Goal: Information Seeking & Learning: Check status

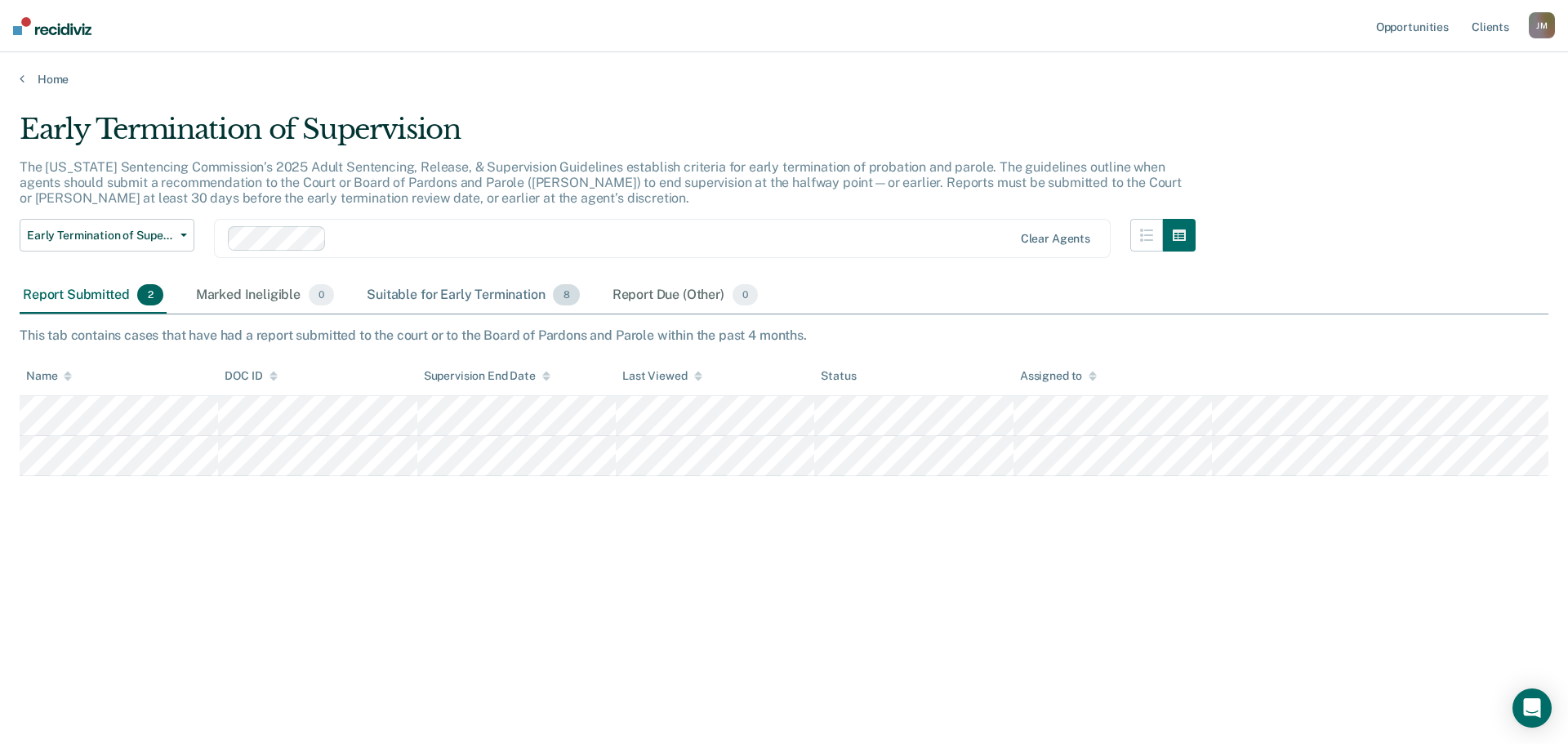
click at [477, 294] on div "Suitable for Early Termination 8" at bounding box center [473, 295] width 219 height 35
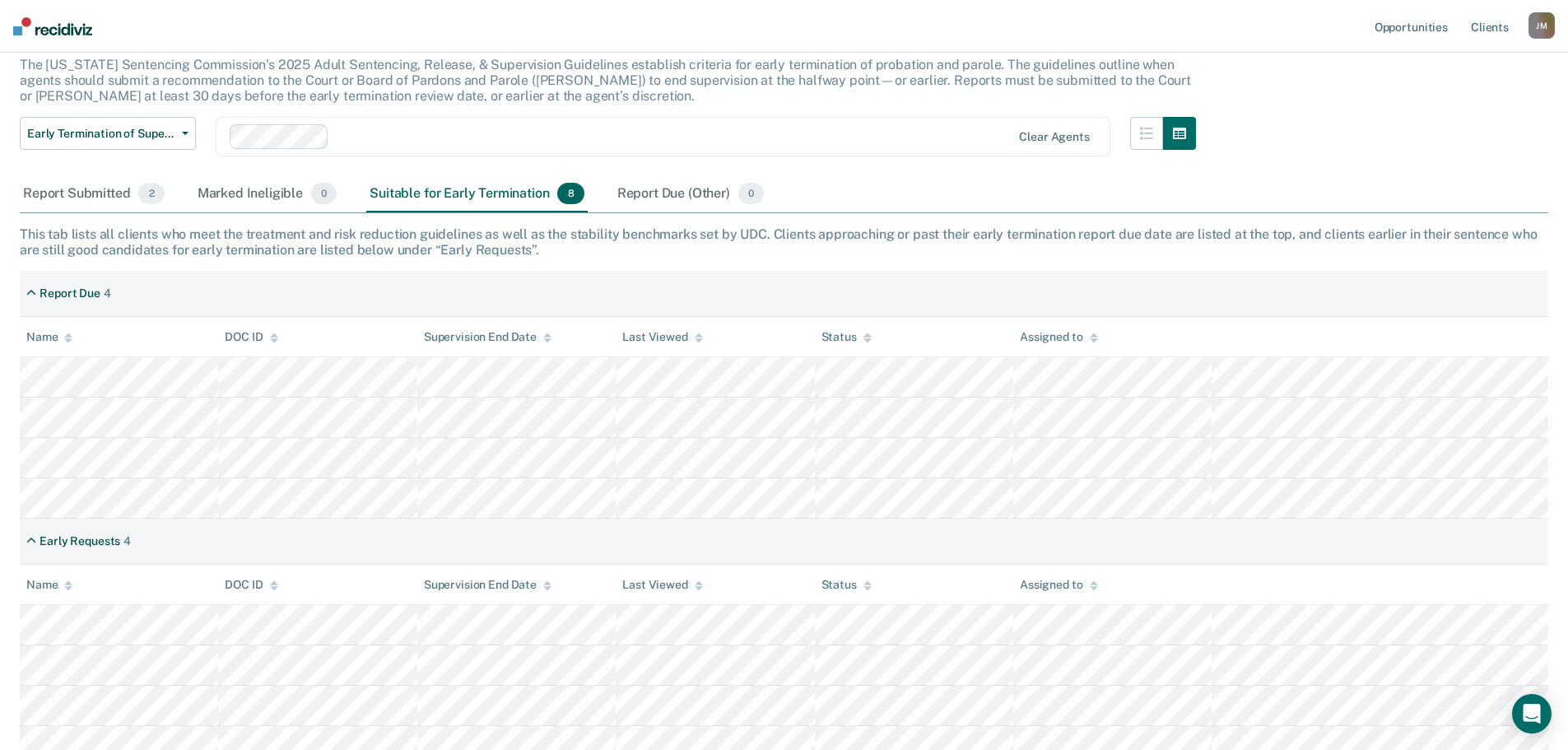
scroll to position [120, 0]
